Goal: Task Accomplishment & Management: Use online tool/utility

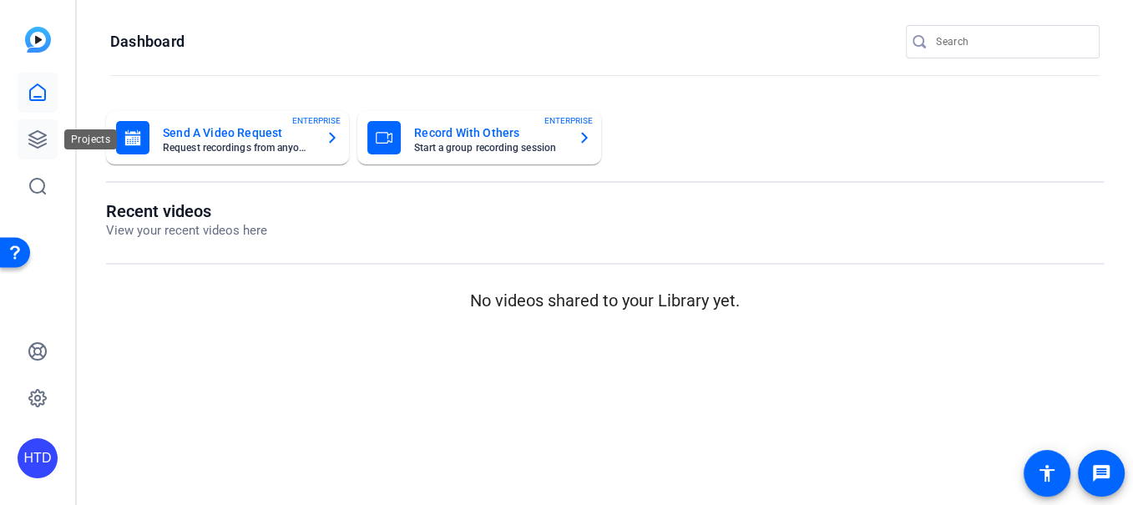
click at [40, 134] on icon at bounding box center [38, 139] width 20 height 20
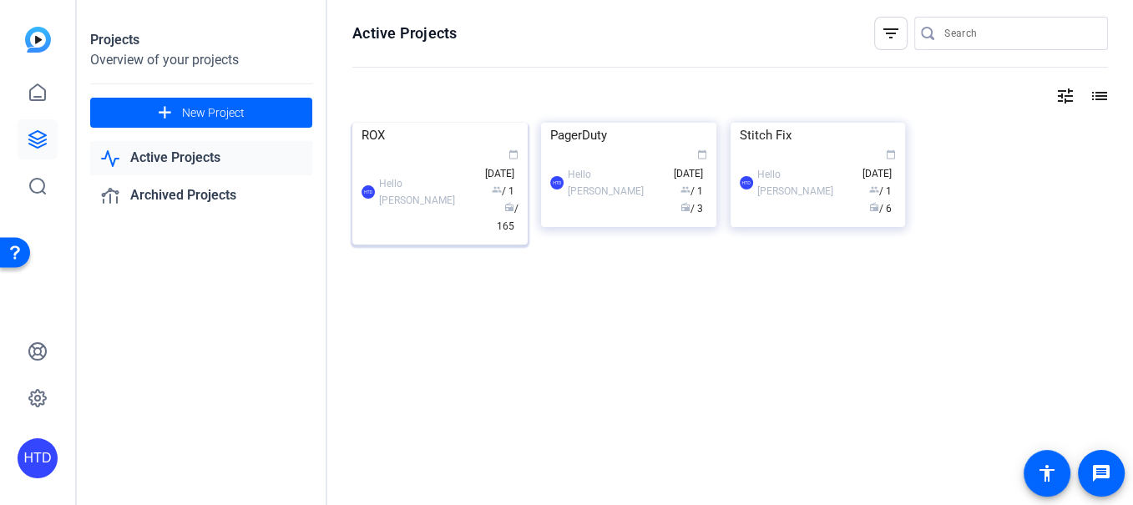
click at [424, 148] on div "ROX" at bounding box center [440, 135] width 157 height 25
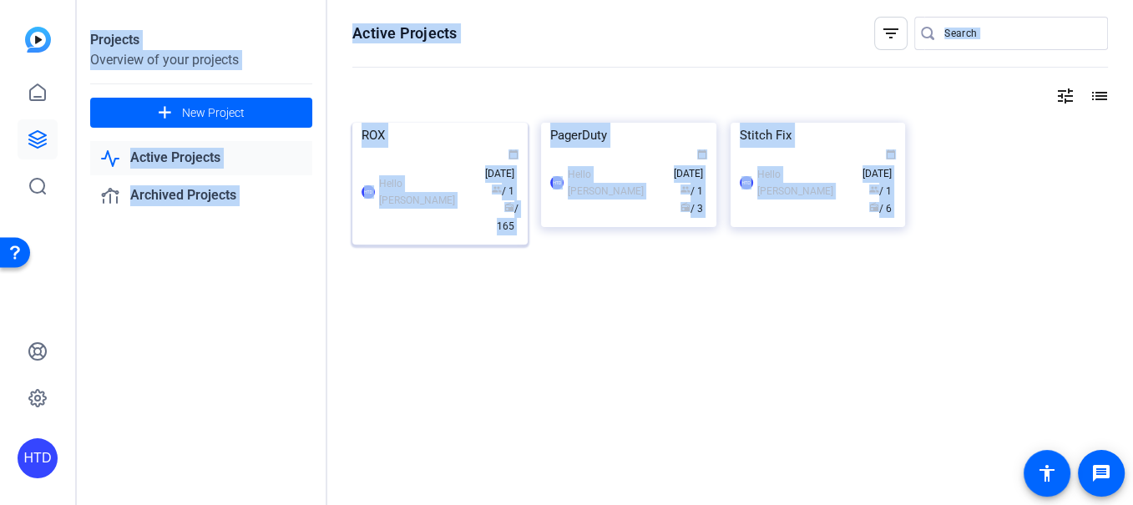
click at [424, 226] on div "Projects Overview of your projects add New Project Active Projects Archived Pro…" at bounding box center [605, 252] width 1056 height 505
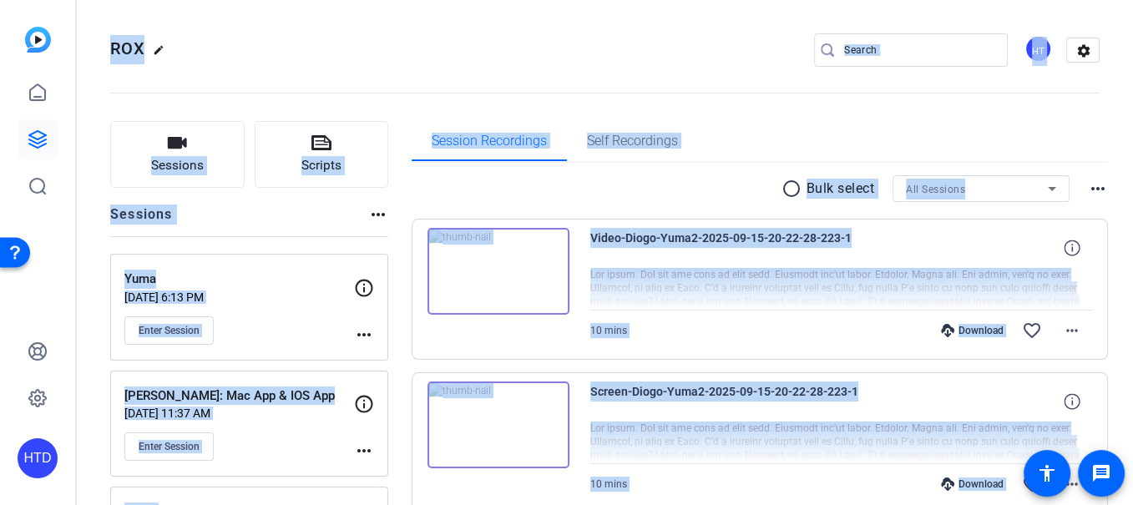
click at [395, 78] on openreel-divider-bar at bounding box center [605, 88] width 990 height 51
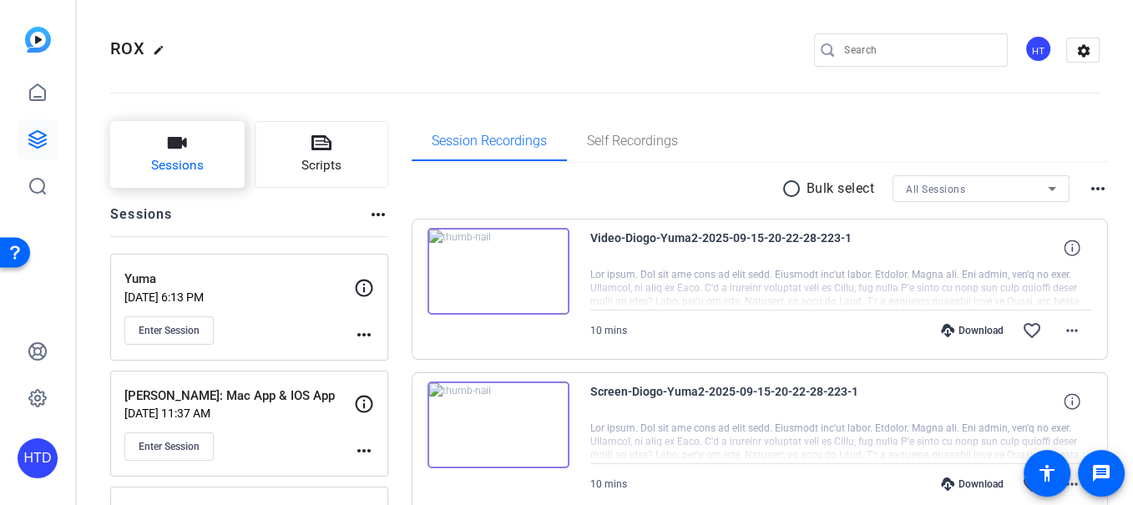
click at [186, 166] on span "Sessions" at bounding box center [177, 165] width 53 height 19
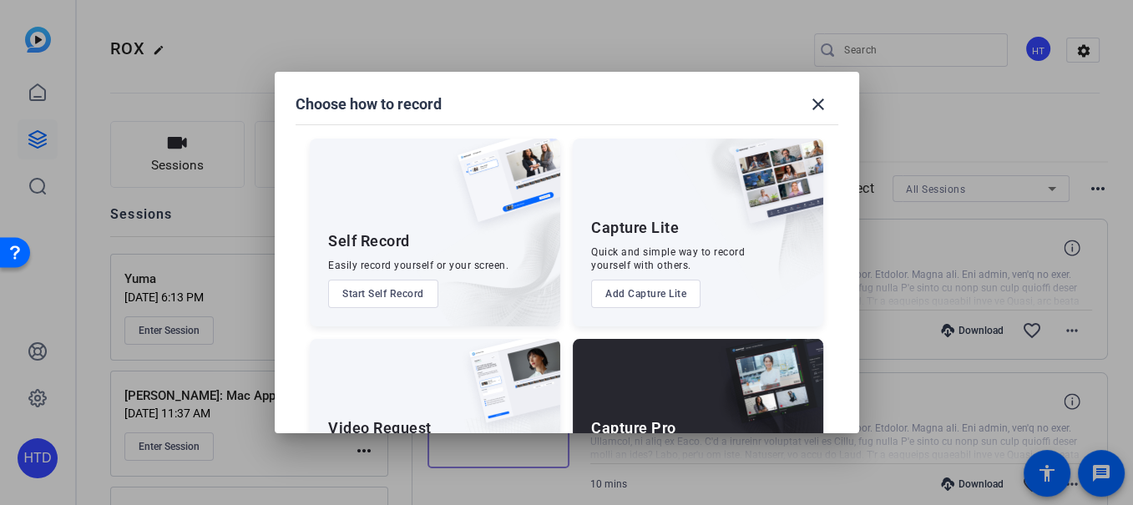
scroll to position [110, 0]
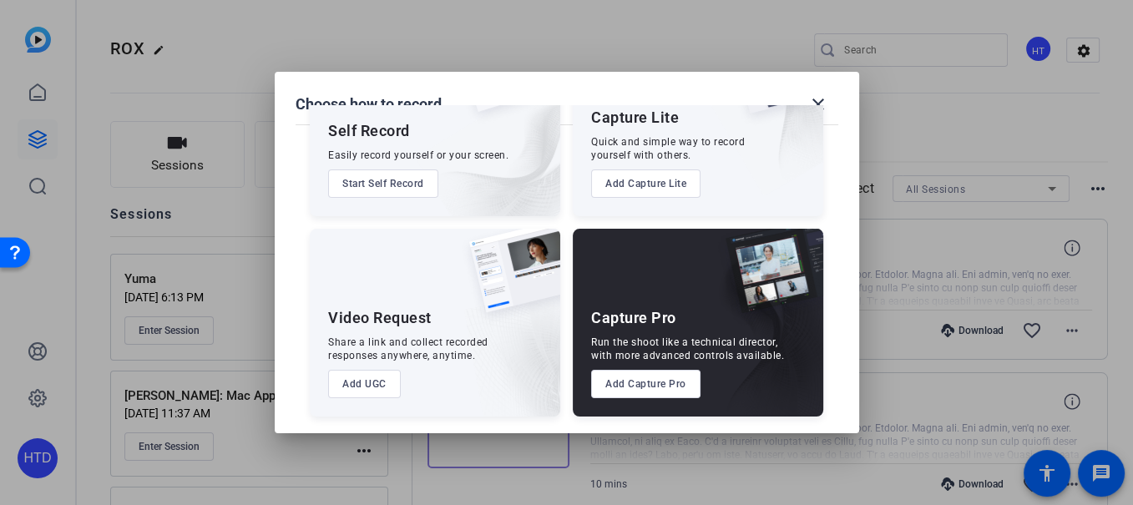
click at [666, 384] on button "Add Capture Pro" at bounding box center [645, 384] width 109 height 28
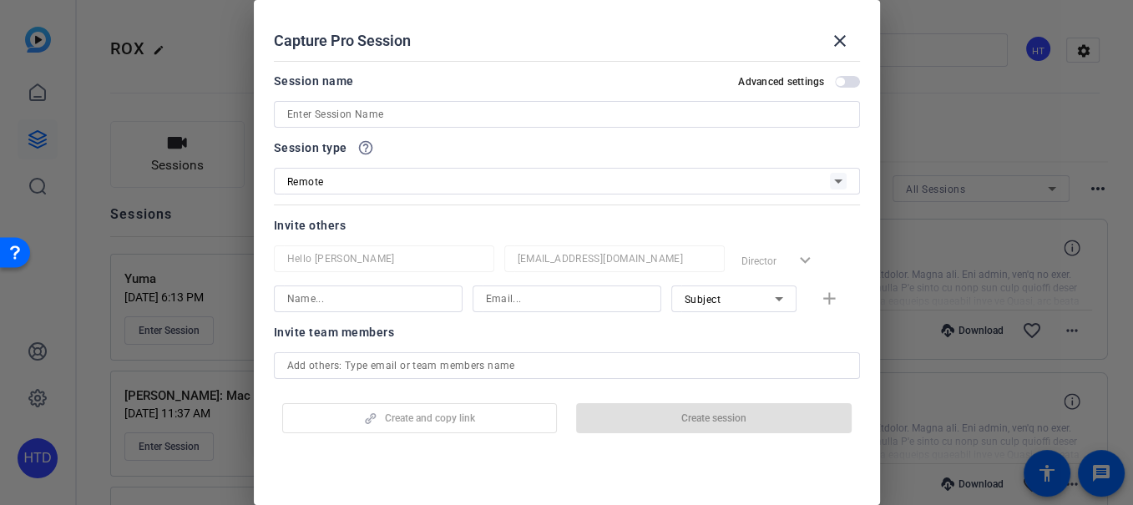
click at [477, 117] on input at bounding box center [566, 114] width 559 height 20
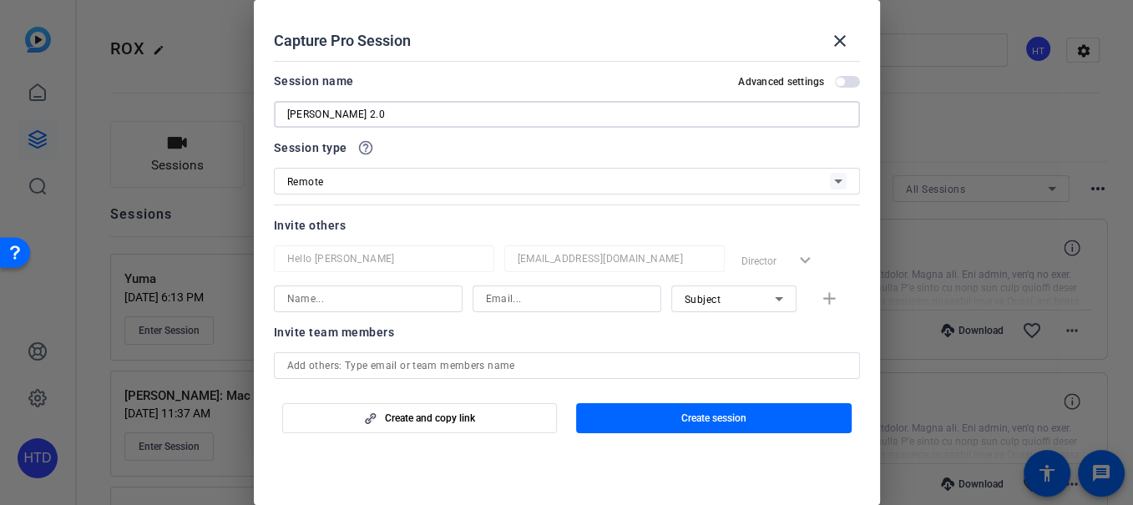
type input "[PERSON_NAME] 2.0"
click at [317, 301] on input at bounding box center [368, 299] width 162 height 20
type input "j"
type input "[PERSON_NAME]"
type input "[PERSON_NAME][EMAIL_ADDRESS][DOMAIN_NAME]"
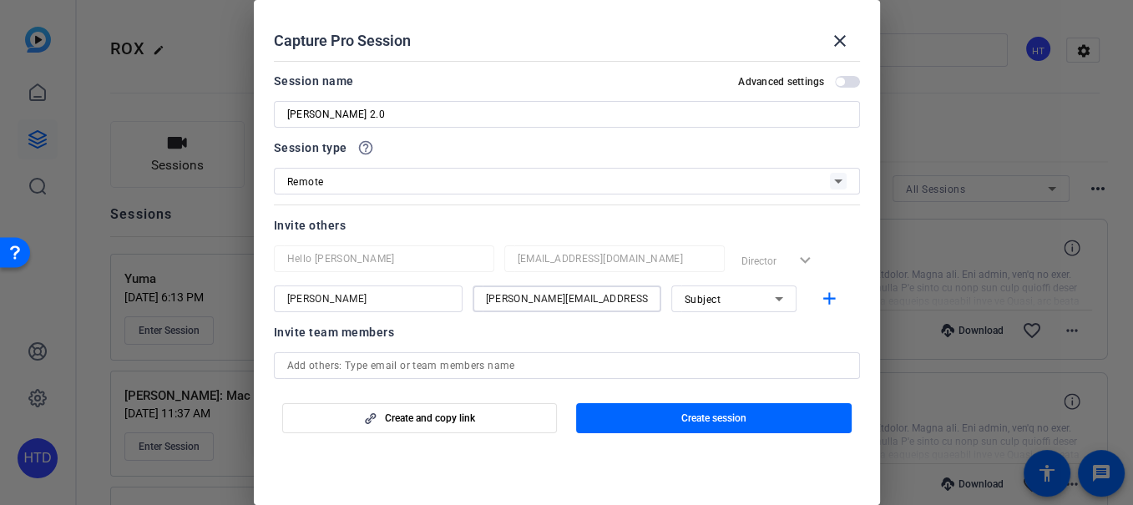
click at [750, 300] on div "Subject" at bounding box center [730, 299] width 90 height 21
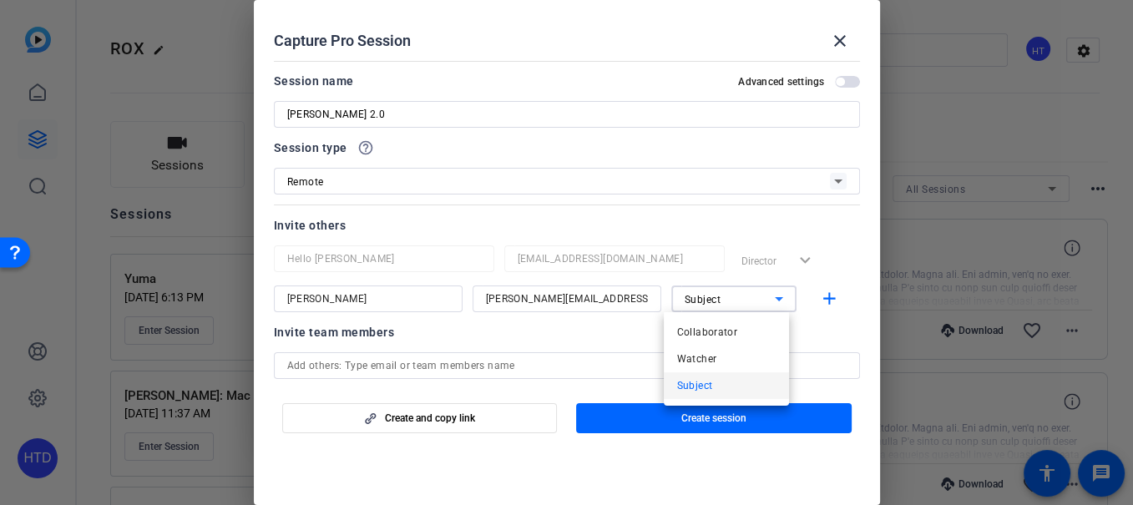
drag, startPoint x: 706, startPoint y: 333, endPoint x: 583, endPoint y: 328, distance: 123.7
click at [583, 328] on div "Choose how to record close Self Record Easily record yourself or your screen. S…" at bounding box center [566, 252] width 1133 height 505
click at [583, 328] on div at bounding box center [566, 252] width 1133 height 505
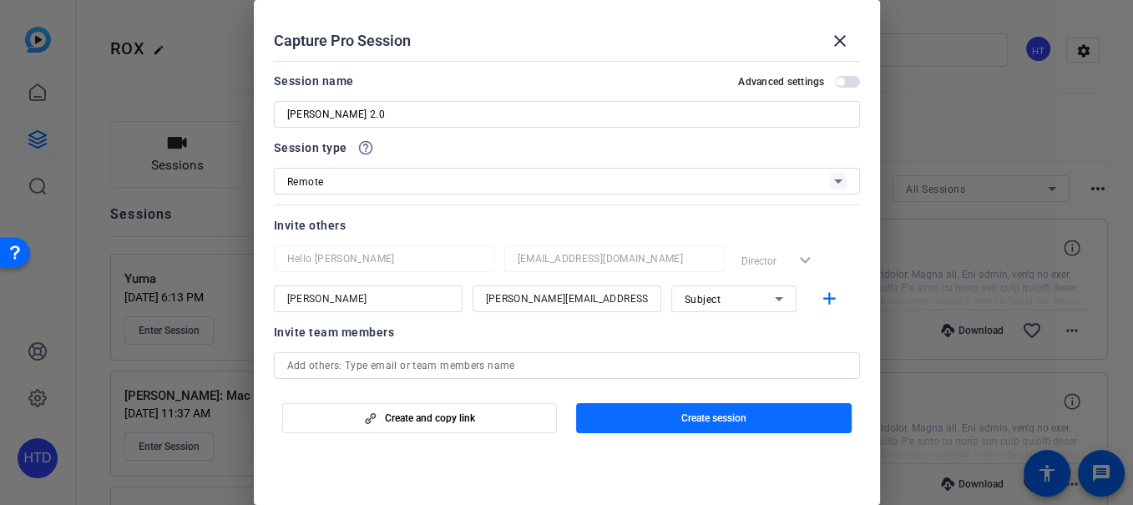
click at [675, 412] on span "button" at bounding box center [714, 418] width 276 height 40
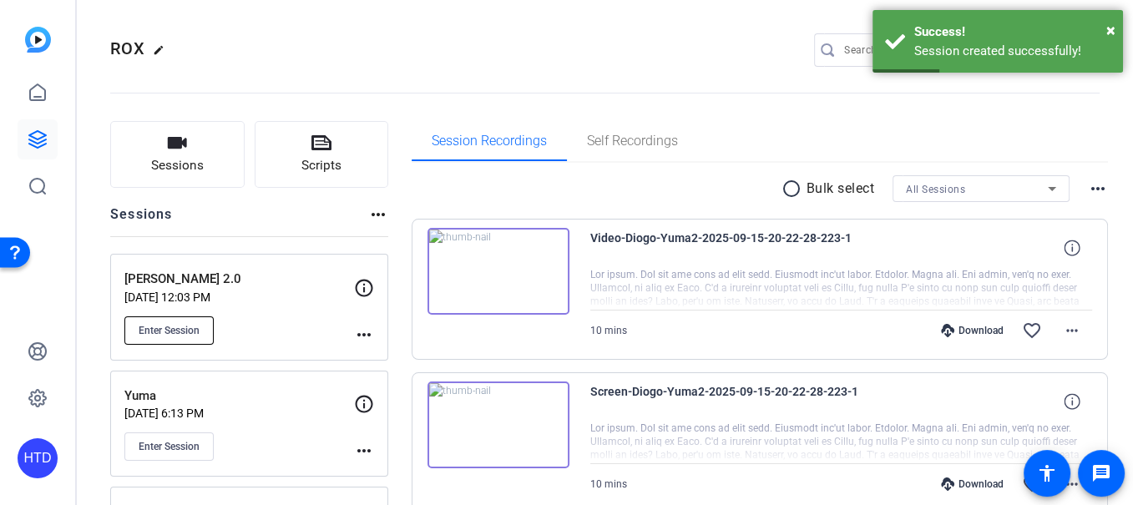
click at [185, 327] on span "Enter Session" at bounding box center [169, 330] width 61 height 13
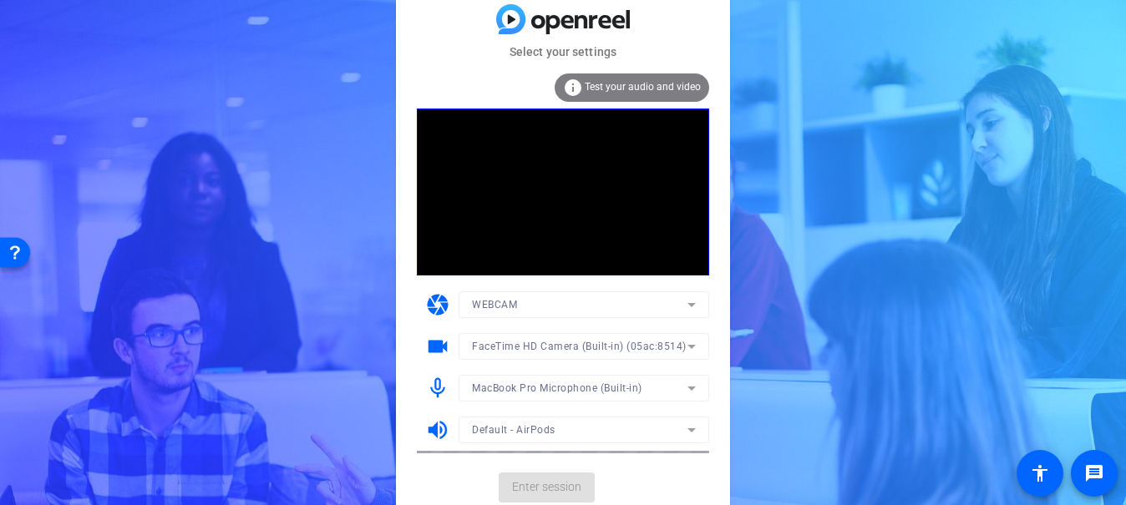
click at [538, 342] on mat-form-field "FaceTime HD Camera (Built-in) (05ac:8514)" at bounding box center [583, 346] width 251 height 27
click at [538, 342] on span "FaceTime HD Camera (Built-in) (05ac:8514)" at bounding box center [579, 347] width 215 height 12
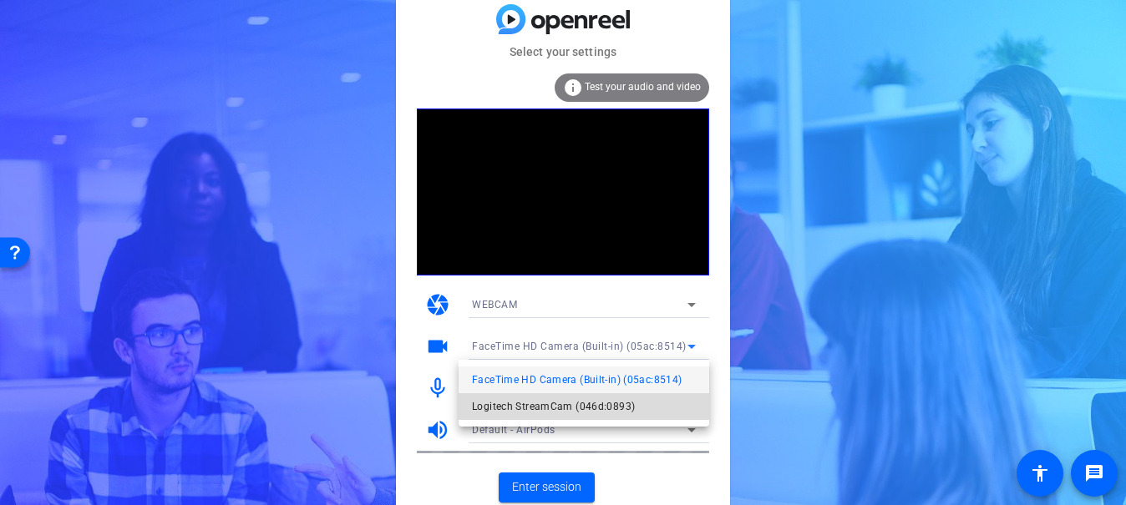
click at [548, 406] on span "Logitech StreamCam (046d:0893)" at bounding box center [553, 407] width 163 height 20
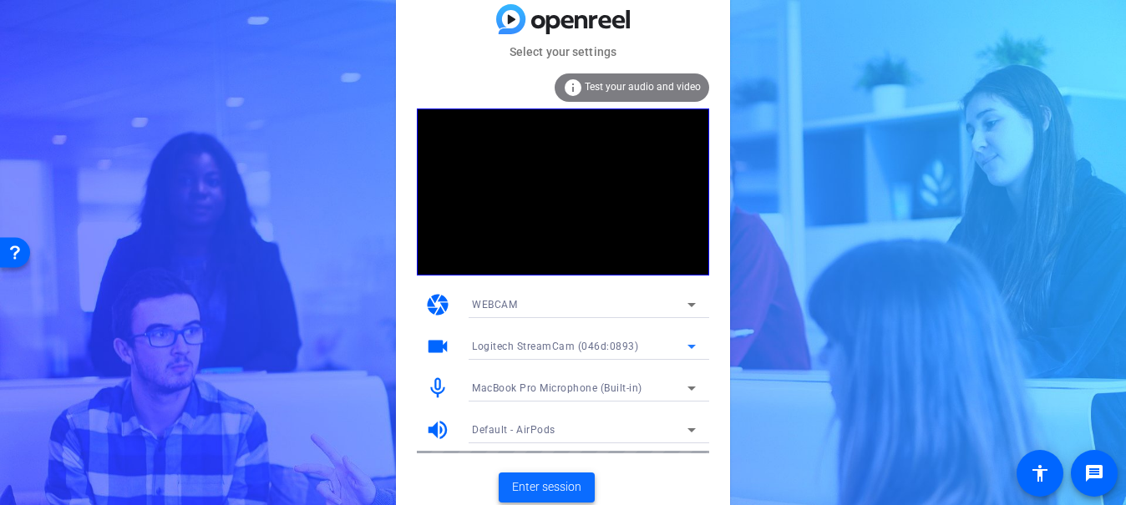
click at [538, 482] on span "Enter session" at bounding box center [546, 487] width 69 height 18
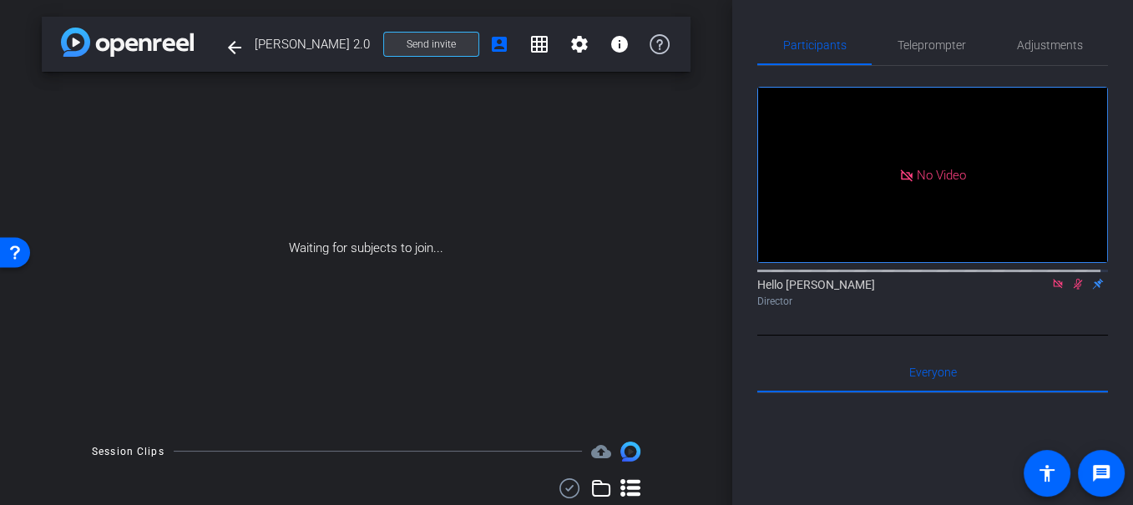
click at [442, 44] on span "Send invite" at bounding box center [431, 44] width 49 height 13
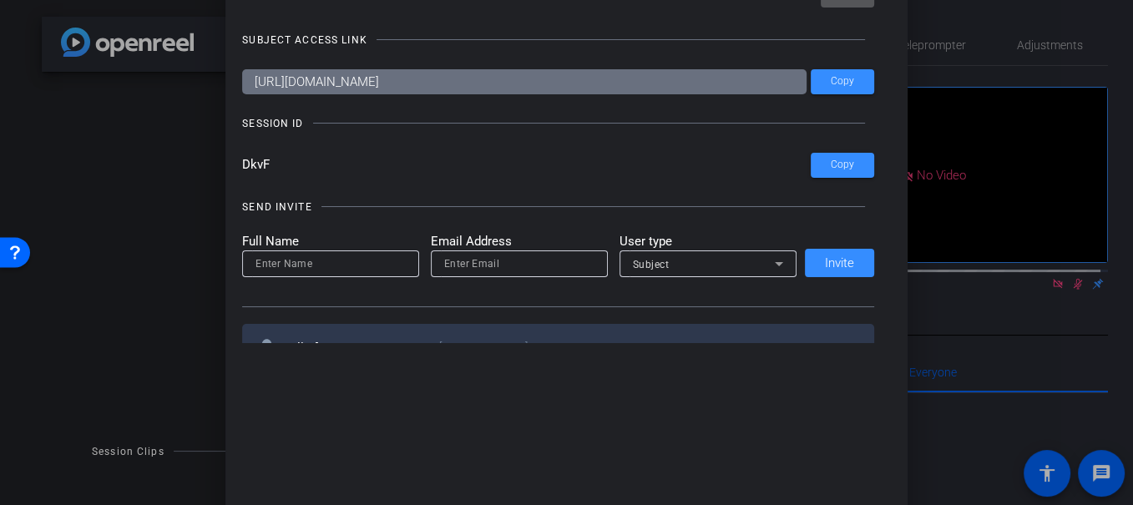
click at [362, 86] on input "https://capture.openreel.com/subject/MODE_OTP?otp=DkvF" at bounding box center [524, 81] width 565 height 25
drag, startPoint x: 269, startPoint y: 160, endPoint x: 242, endPoint y: 162, distance: 26.8
click at [242, 162] on input "DkvF" at bounding box center [526, 165] width 569 height 25
click at [925, 13] on div at bounding box center [566, 252] width 1133 height 505
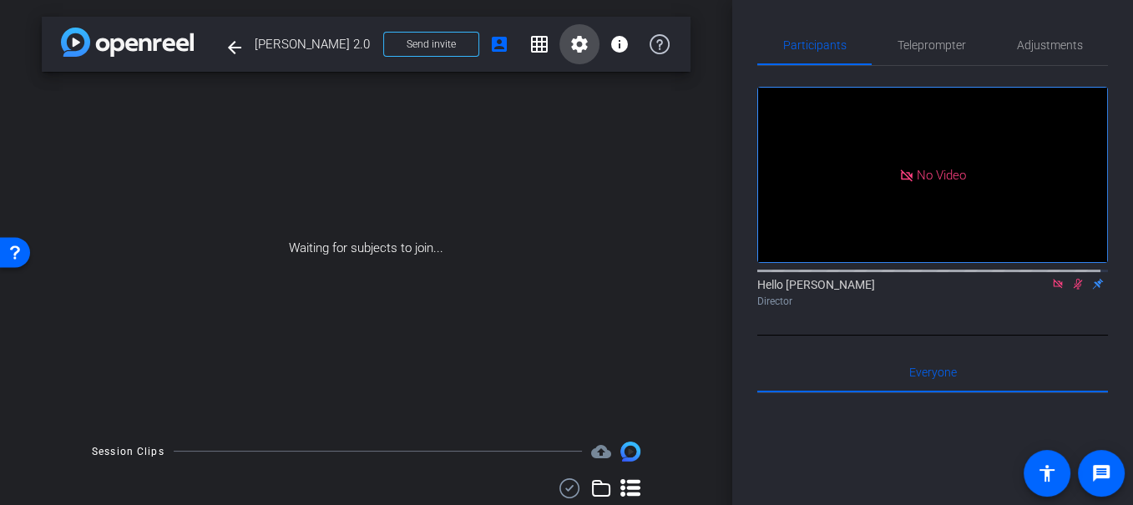
click at [573, 43] on mat-icon "settings" at bounding box center [580, 44] width 20 height 20
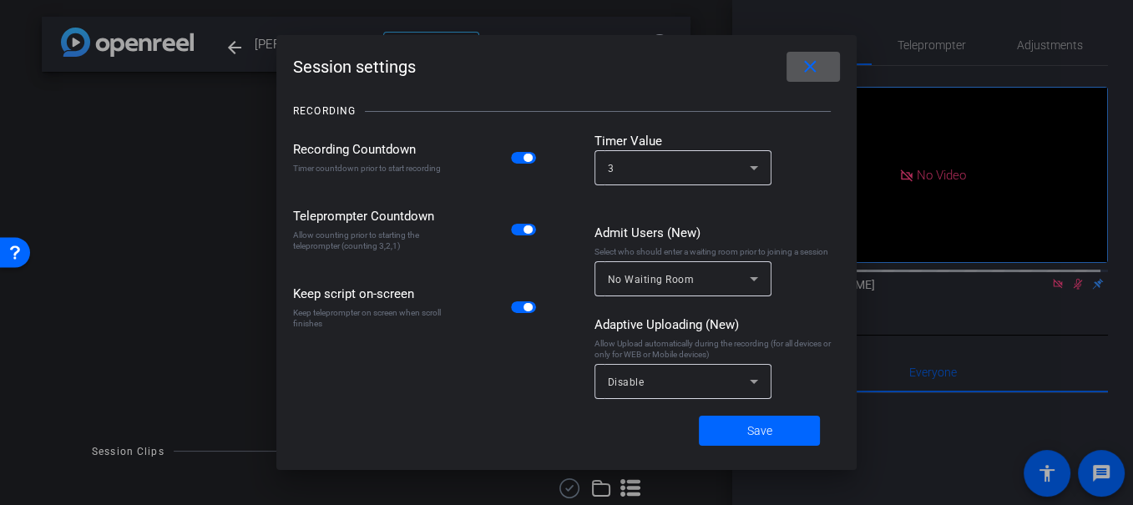
click at [702, 383] on div "Disable" at bounding box center [679, 382] width 142 height 21
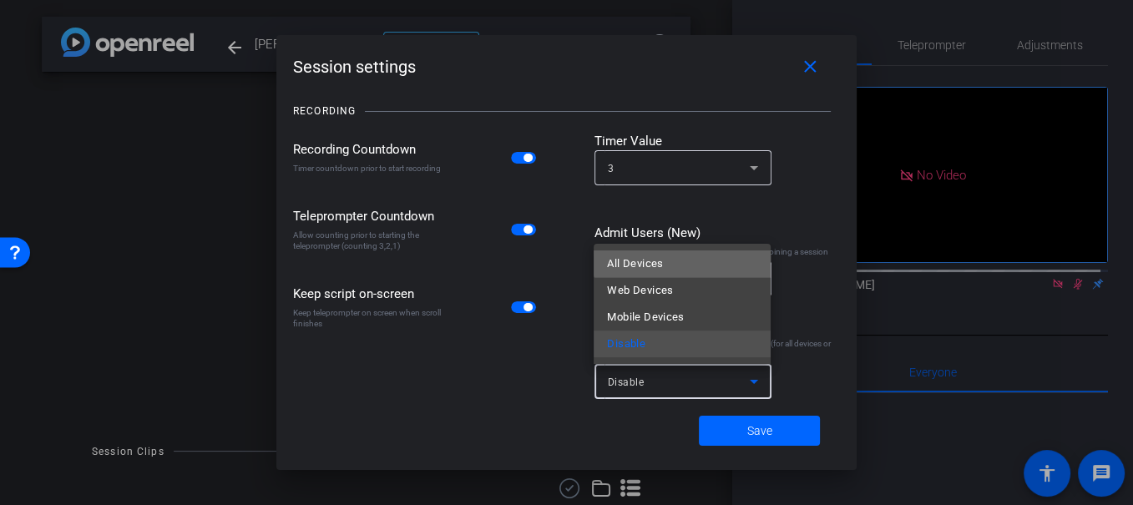
click at [689, 257] on mat-option "All Devices" at bounding box center [682, 264] width 177 height 27
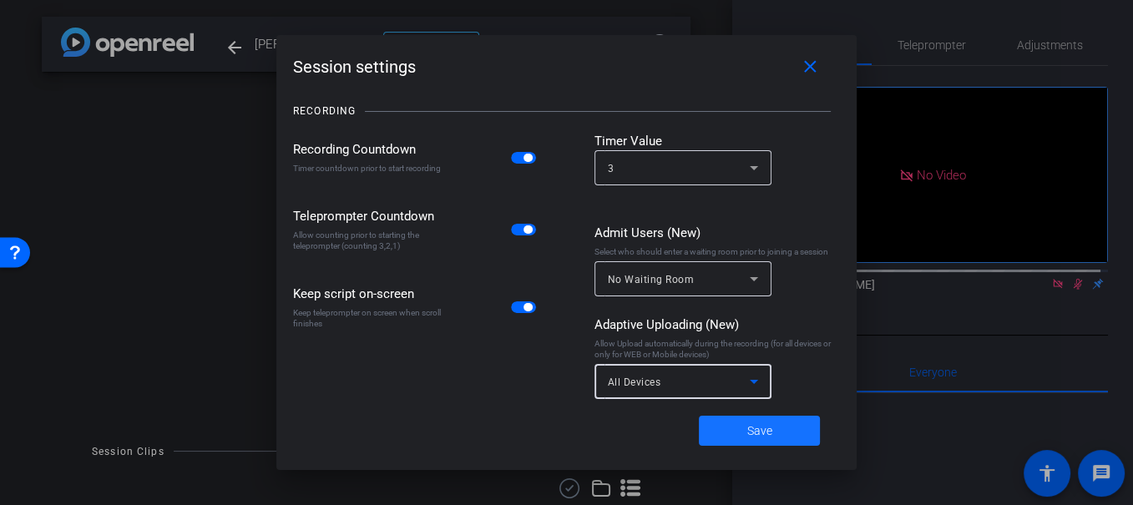
click at [726, 428] on span at bounding box center [759, 431] width 121 height 40
